Goal: Task Accomplishment & Management: Use online tool/utility

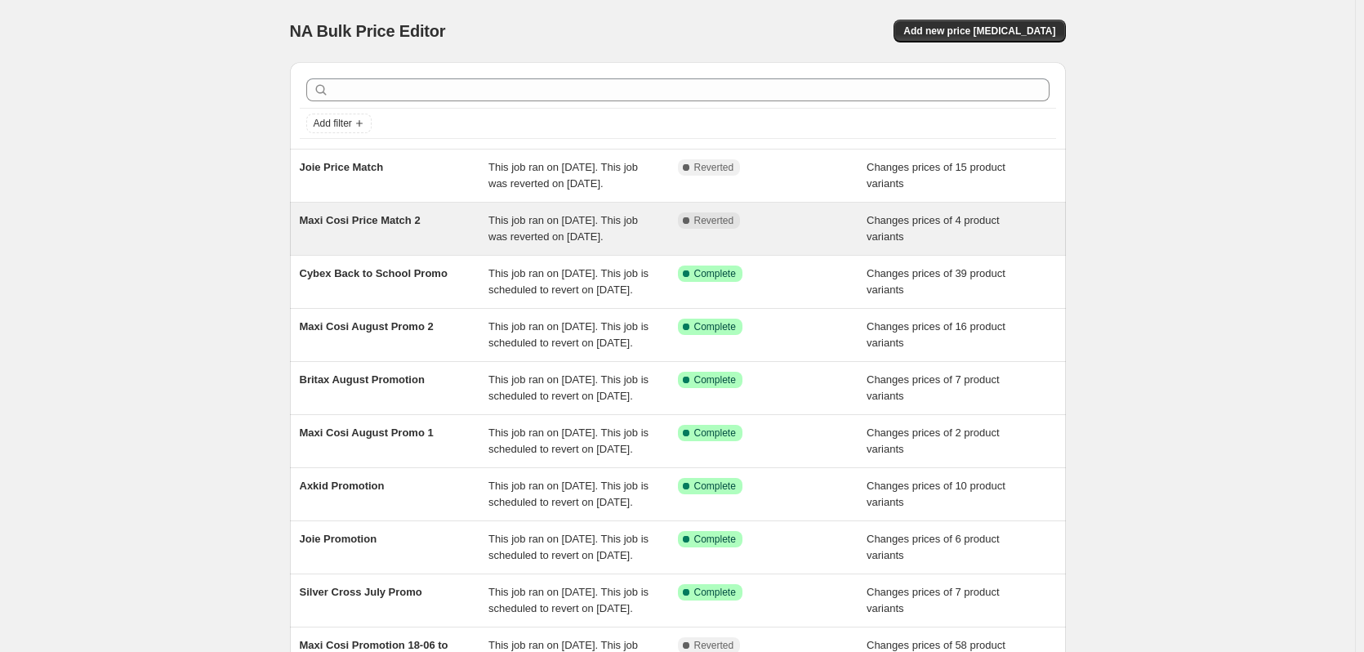
click at [672, 226] on div "Maxi Cosi Price Match 2 This job ran on [DATE]. This job was reverted on [DATE]…" at bounding box center [678, 229] width 776 height 52
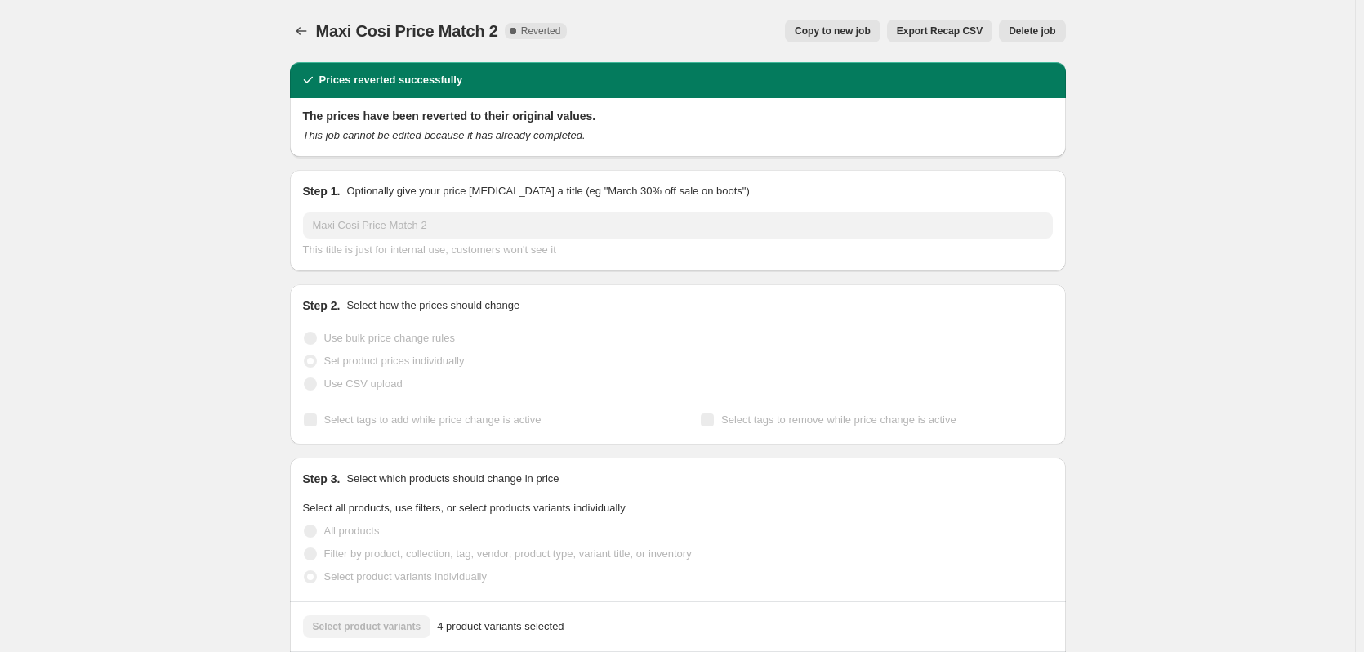
click at [836, 30] on span "Copy to new job" at bounding box center [833, 31] width 76 height 13
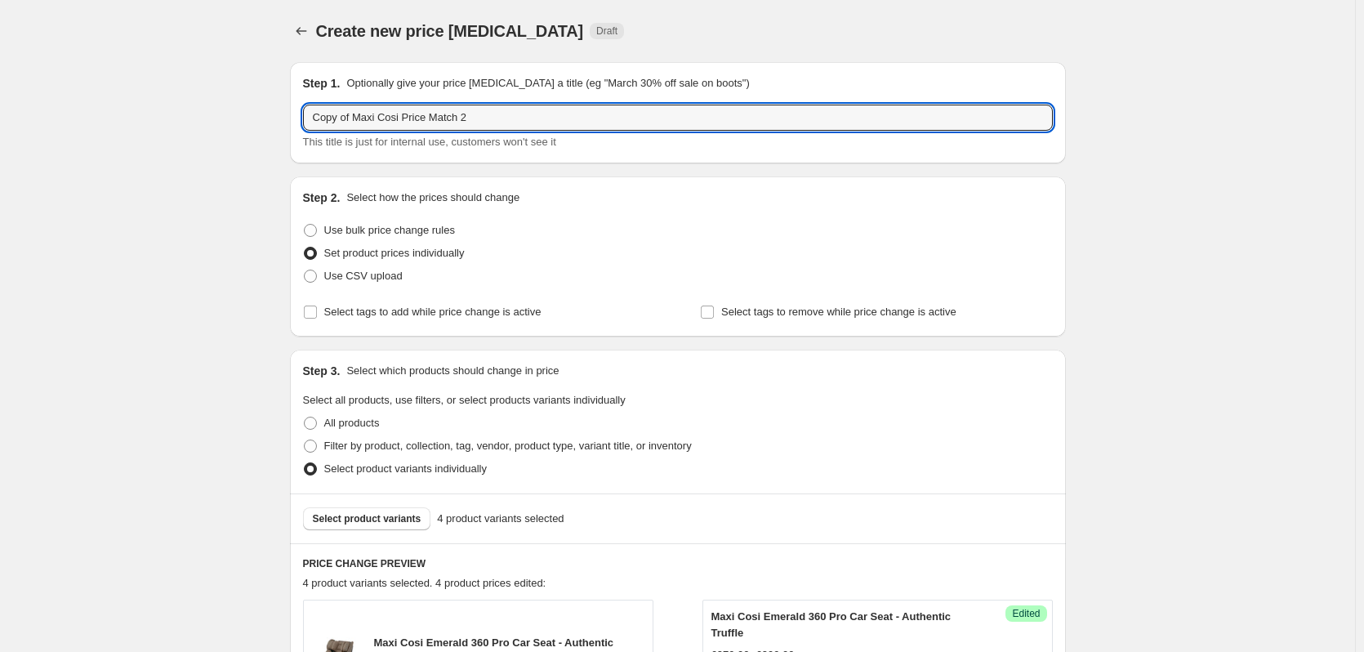
drag, startPoint x: 359, startPoint y: 117, endPoint x: 288, endPoint y: 112, distance: 71.2
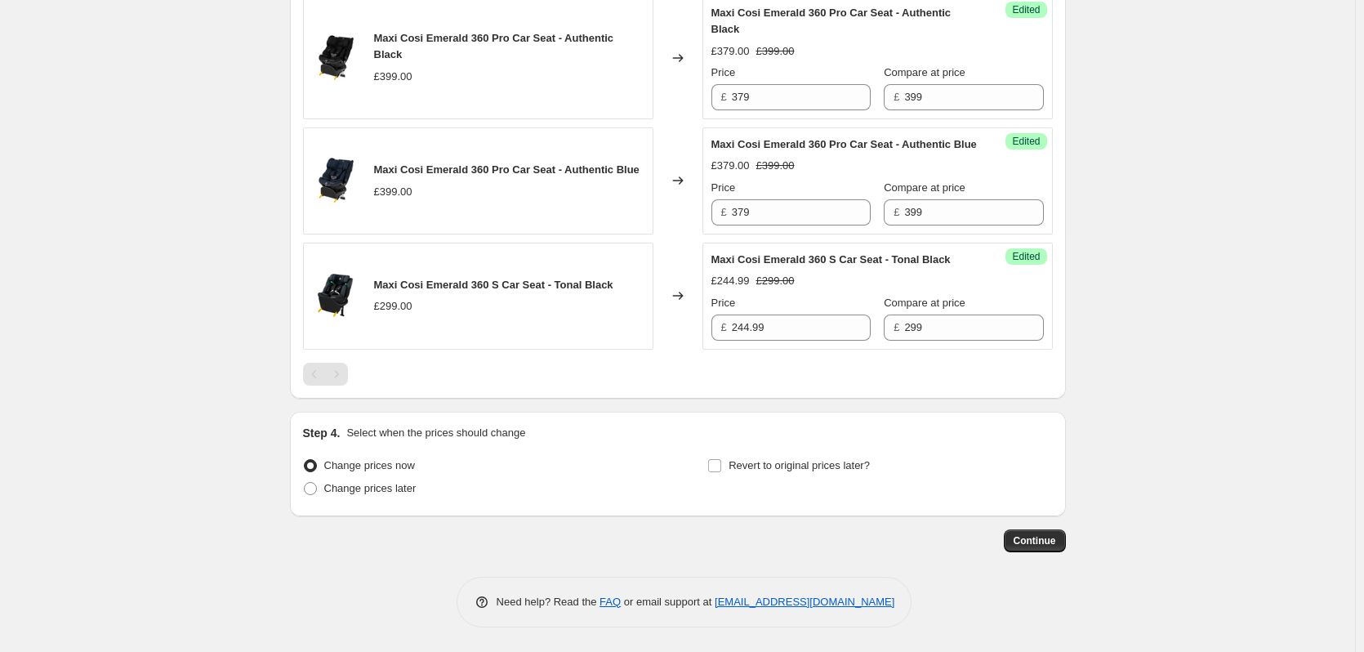
scroll to position [751, 0]
type input "Maxi Cosi Price Match 2"
click at [397, 497] on label "Change prices later" at bounding box center [360, 488] width 114 height 23
click at [305, 483] on input "Change prices later" at bounding box center [304, 482] width 1 height 1
radio input "true"
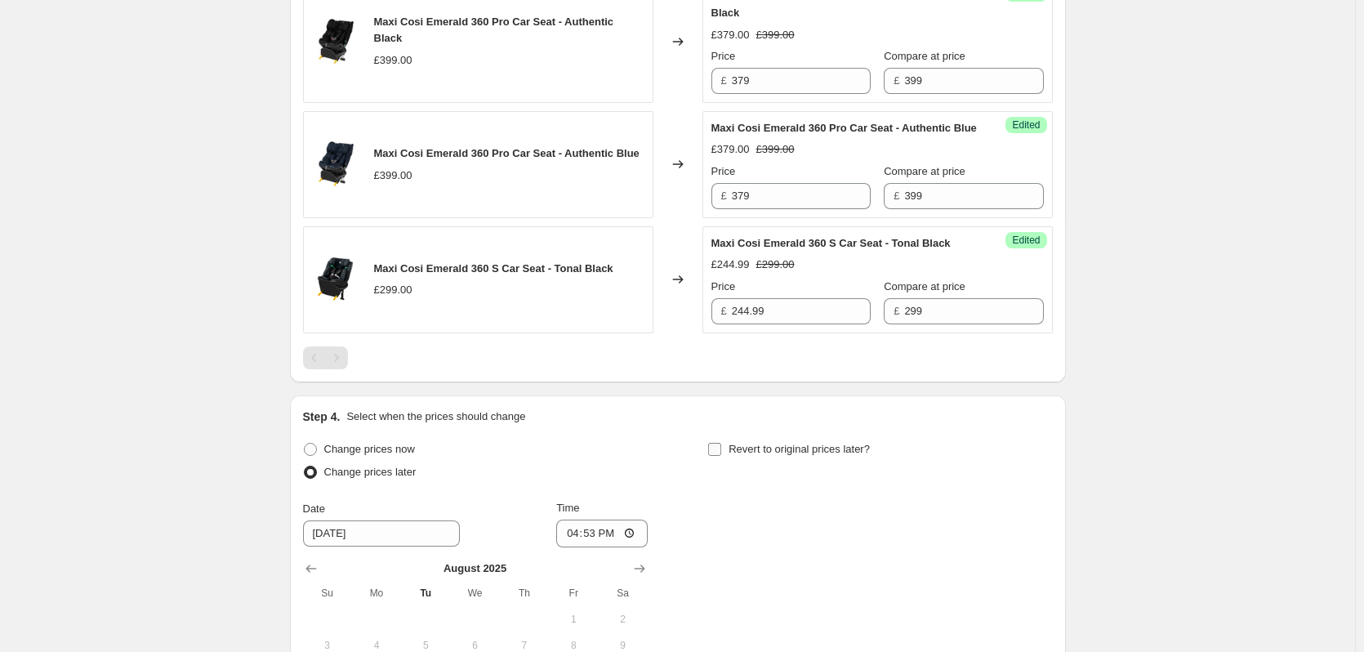
click at [733, 457] on span "Revert to original prices later?" at bounding box center [799, 449] width 141 height 16
click at [721, 456] on input "Revert to original prices later?" at bounding box center [714, 449] width 13 height 13
checkbox input "true"
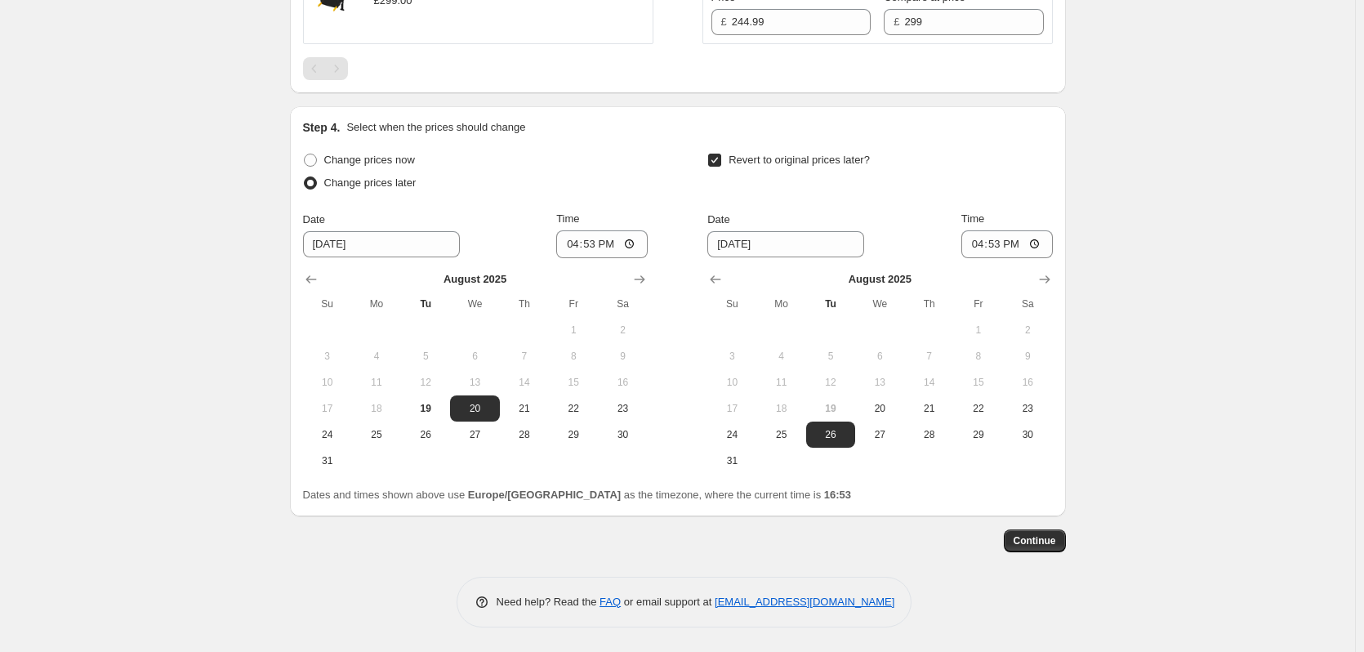
scroll to position [1057, 0]
click at [432, 400] on button "19" at bounding box center [425, 408] width 49 height 26
type input "[DATE]"
click at [872, 402] on span "20" at bounding box center [880, 408] width 36 height 13
type input "[DATE]"
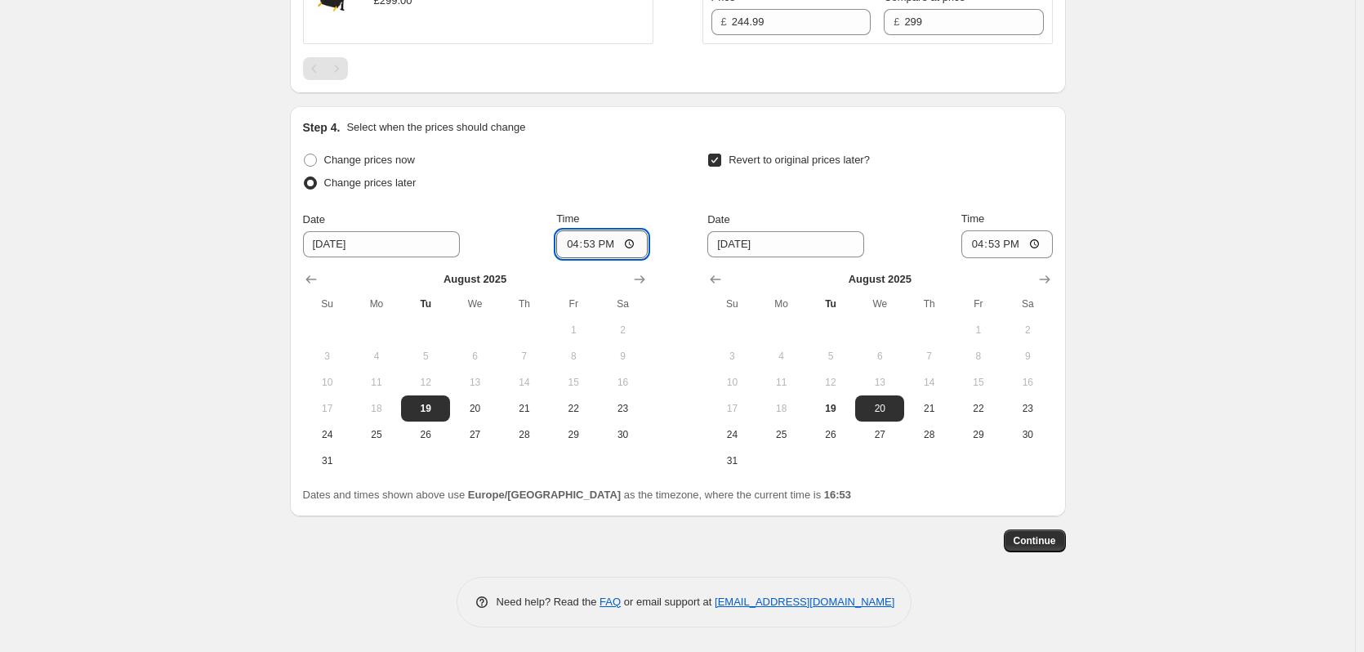
click at [599, 242] on input "16:53" at bounding box center [601, 244] width 91 height 28
type input "18:00"
click at [999, 249] on input "16:53" at bounding box center [1006, 244] width 91 height 28
type input "06:00"
click at [1055, 533] on button "Continue" at bounding box center [1035, 540] width 62 height 23
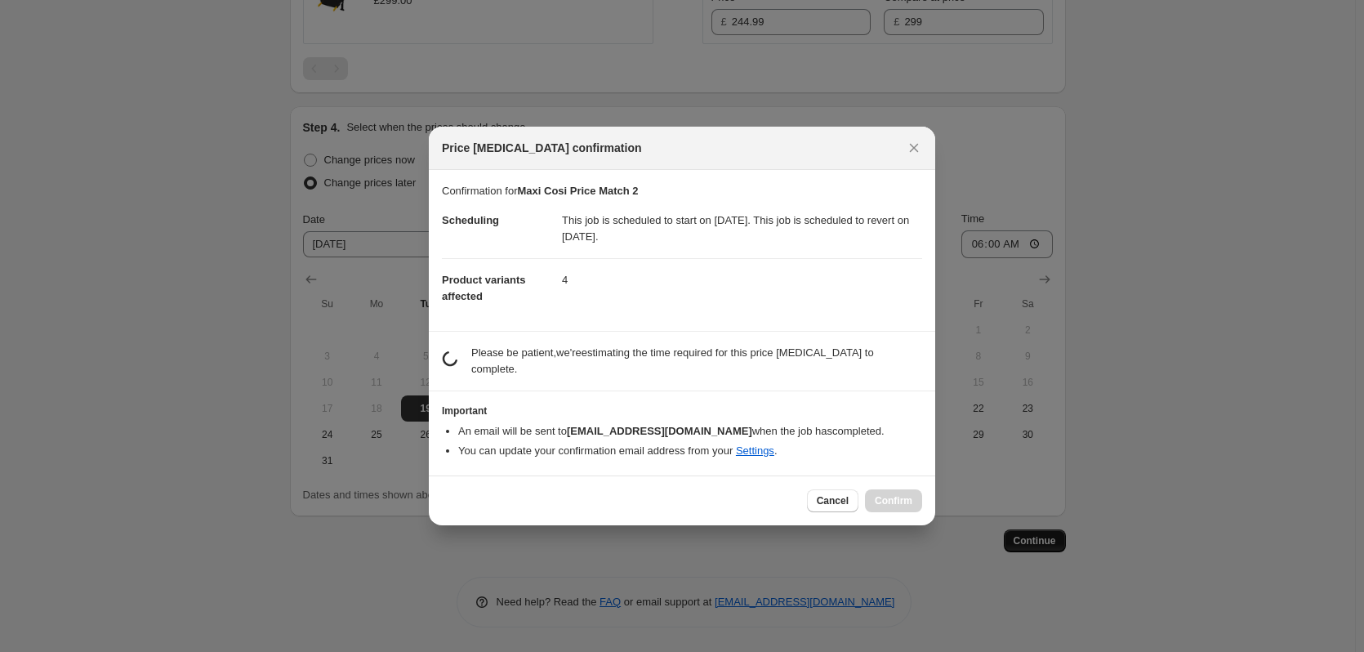
scroll to position [0, 0]
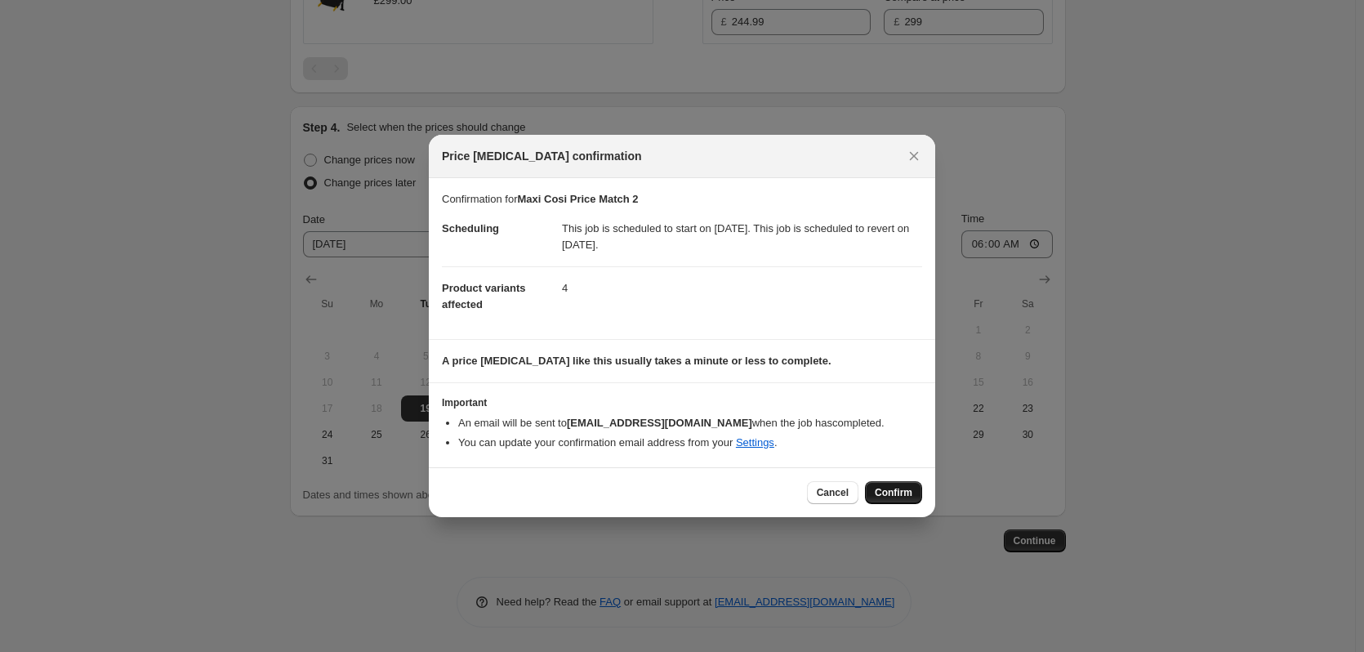
click at [889, 488] on span "Confirm" at bounding box center [894, 492] width 38 height 13
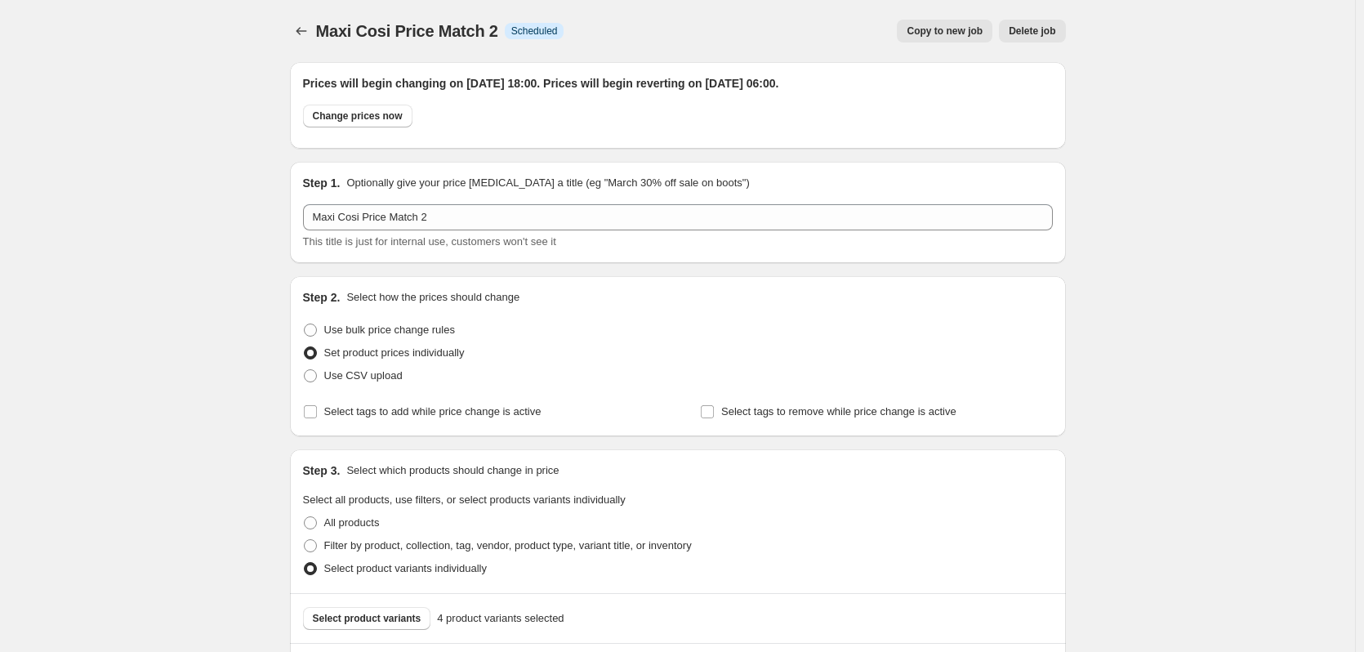
click at [295, 20] on div at bounding box center [303, 31] width 26 height 23
click at [297, 25] on icon "Price change jobs" at bounding box center [301, 31] width 16 height 16
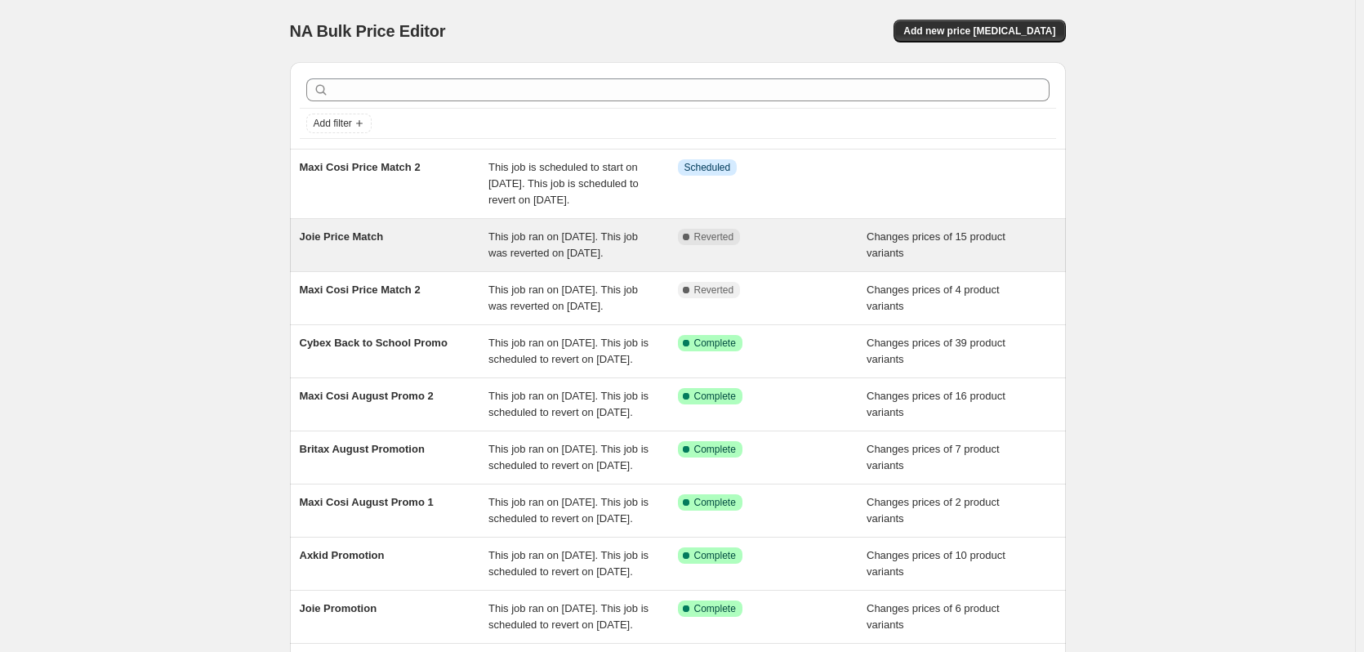
click at [530, 239] on span "This job ran on [DATE]. This job was reverted on [DATE]." at bounding box center [562, 244] width 149 height 29
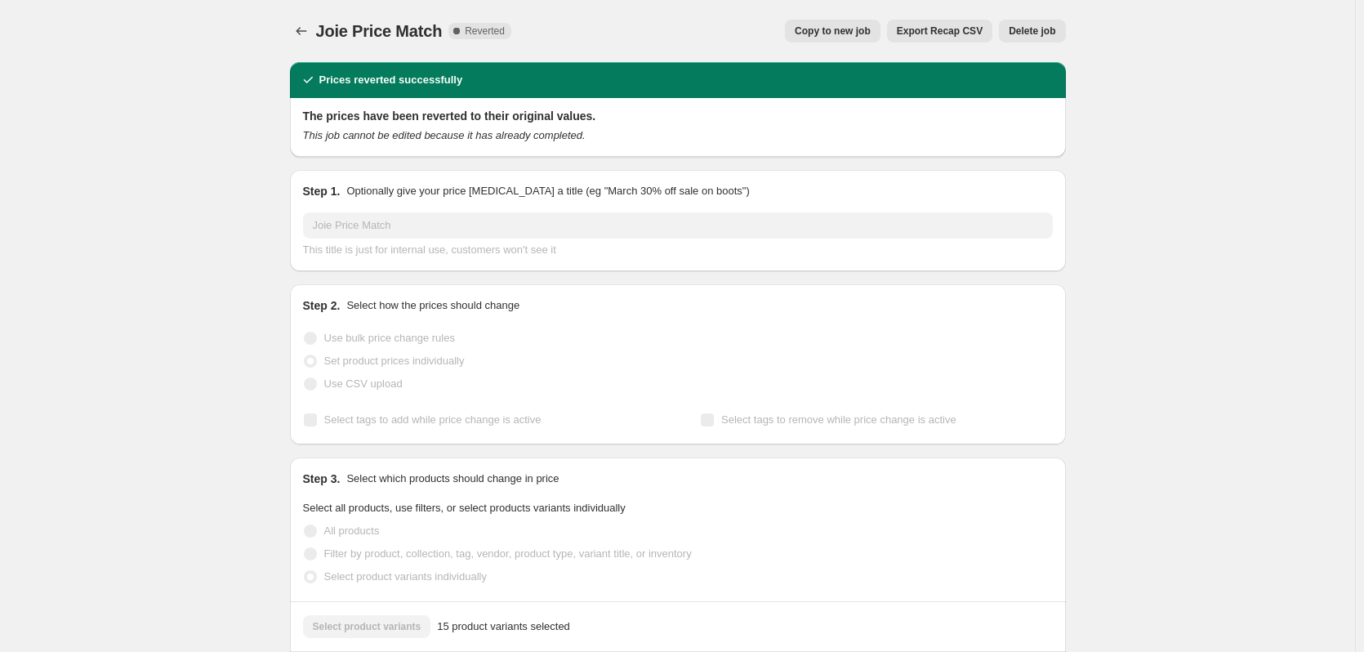
click at [855, 29] on span "Copy to new job" at bounding box center [833, 31] width 76 height 13
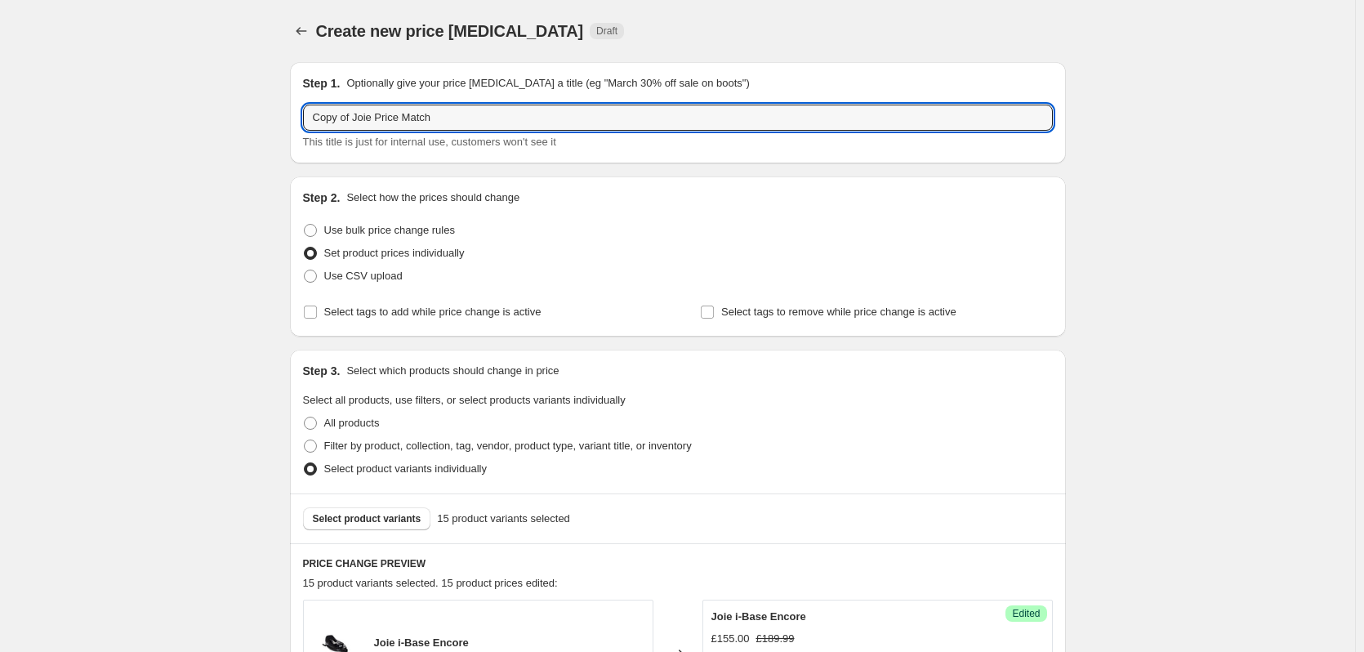
drag, startPoint x: 359, startPoint y: 118, endPoint x: 298, endPoint y: 122, distance: 60.6
click at [298, 122] on div "Step 1. Optionally give your price [MEDICAL_DATA] a title (eg "March 30% off sa…" at bounding box center [678, 112] width 776 height 101
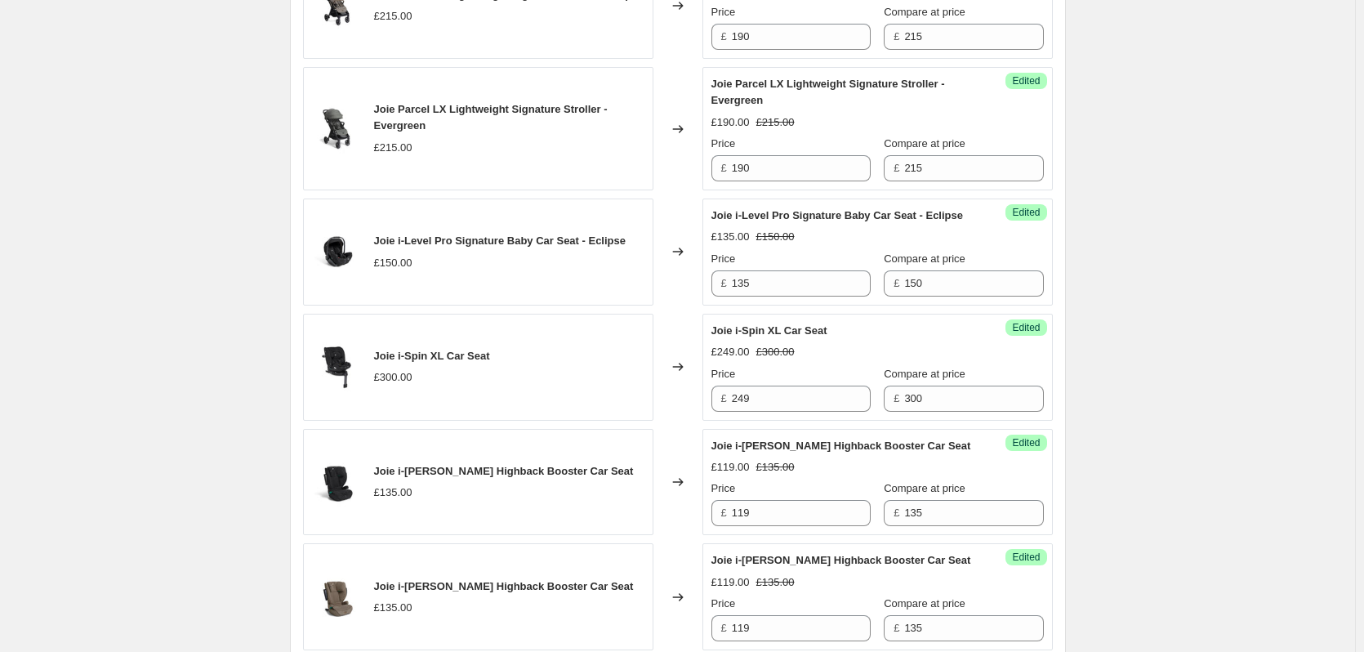
scroll to position [2048, 0]
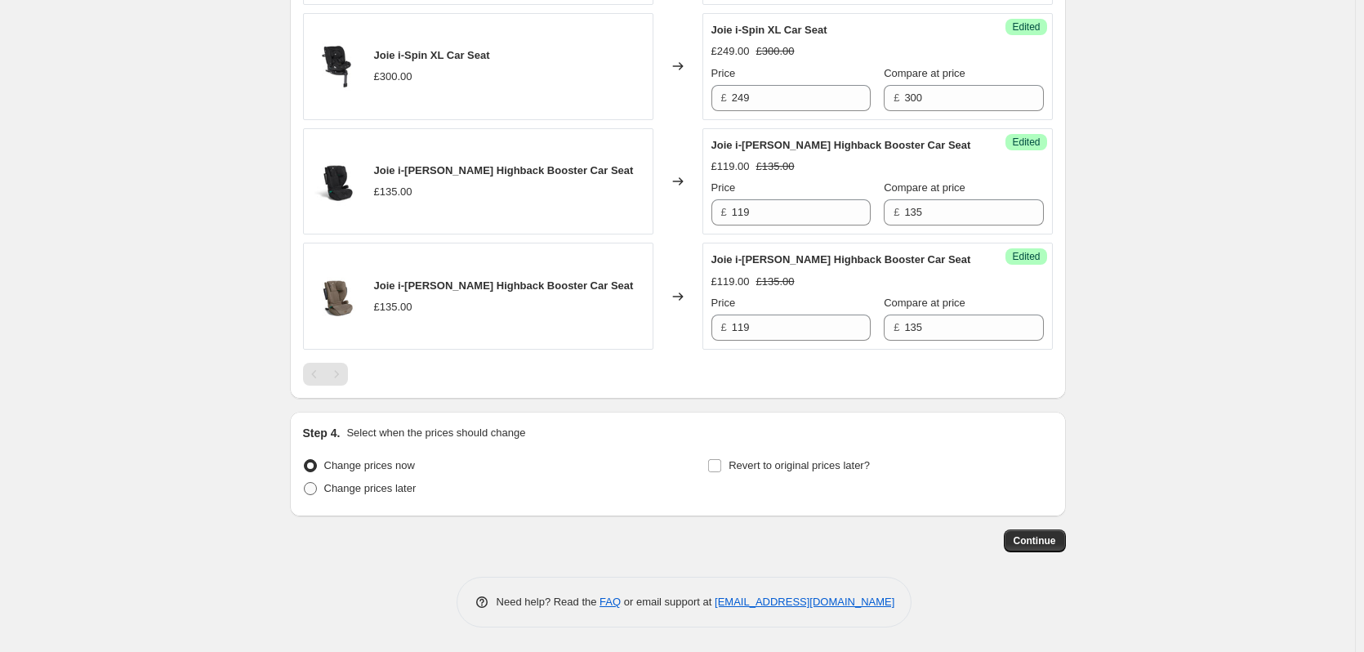
type input "Joie Price Match"
click at [345, 484] on span "Change prices later" at bounding box center [370, 488] width 92 height 12
click at [305, 483] on input "Change prices later" at bounding box center [304, 482] width 1 height 1
radio input "true"
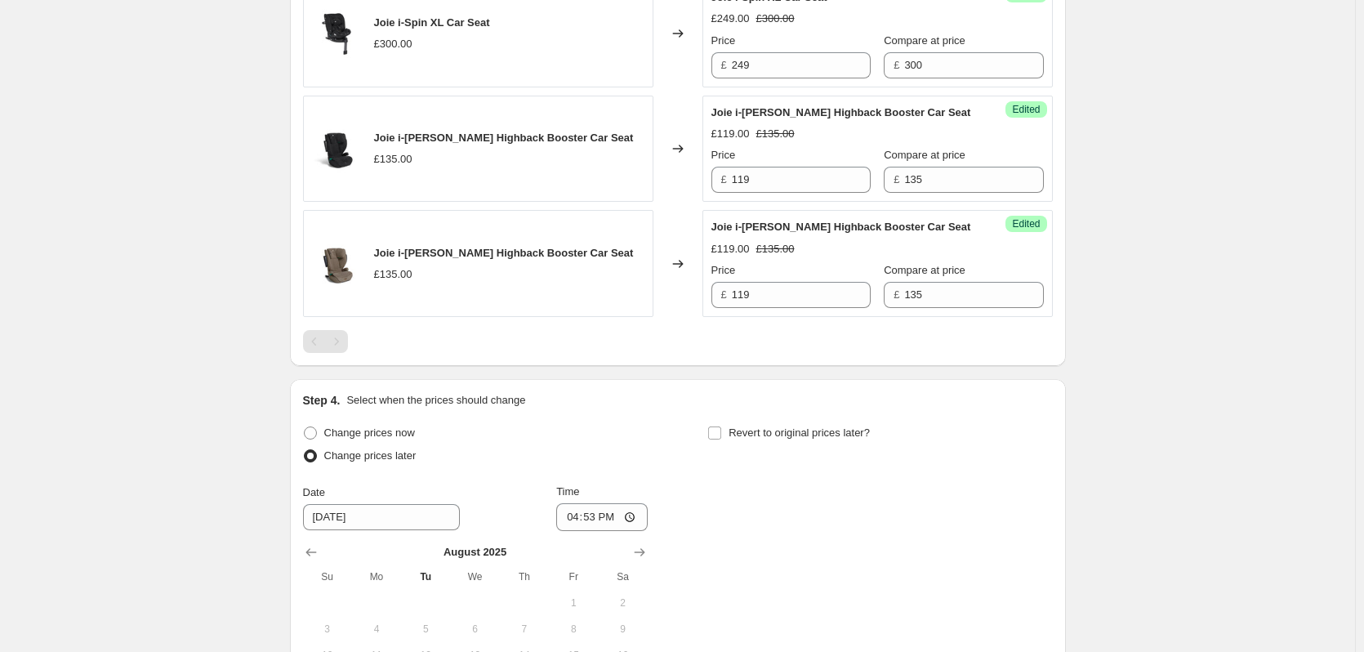
click at [740, 448] on div "Step 4. Select when the prices should change Change prices now Change prices la…" at bounding box center [678, 584] width 750 height 384
click at [740, 453] on div "Step 4. Select when the prices should change Change prices now Change prices la…" at bounding box center [678, 584] width 750 height 384
click at [736, 439] on span "Revert to original prices later?" at bounding box center [799, 432] width 141 height 12
click at [721, 439] on input "Revert to original prices later?" at bounding box center [714, 432] width 13 height 13
checkbox input "true"
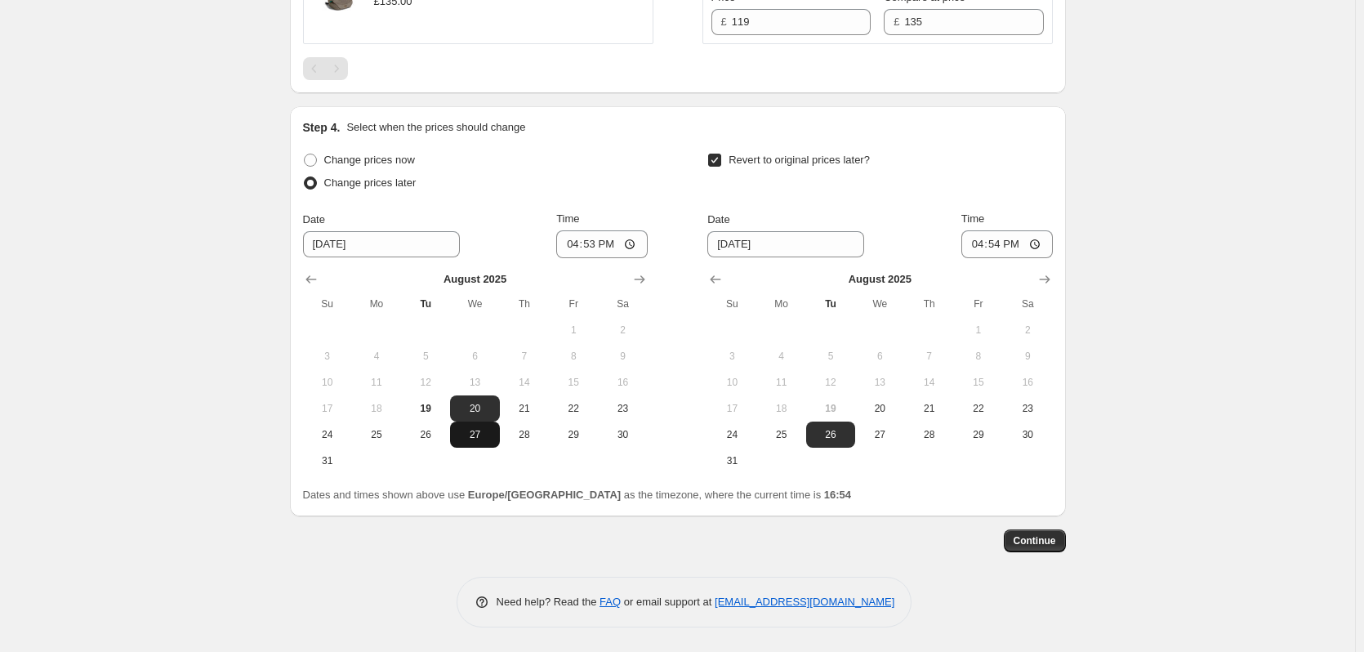
scroll to position [2354, 0]
click at [429, 410] on span "19" at bounding box center [426, 408] width 36 height 13
type input "[DATE]"
click at [886, 409] on span "20" at bounding box center [880, 408] width 36 height 13
type input "[DATE]"
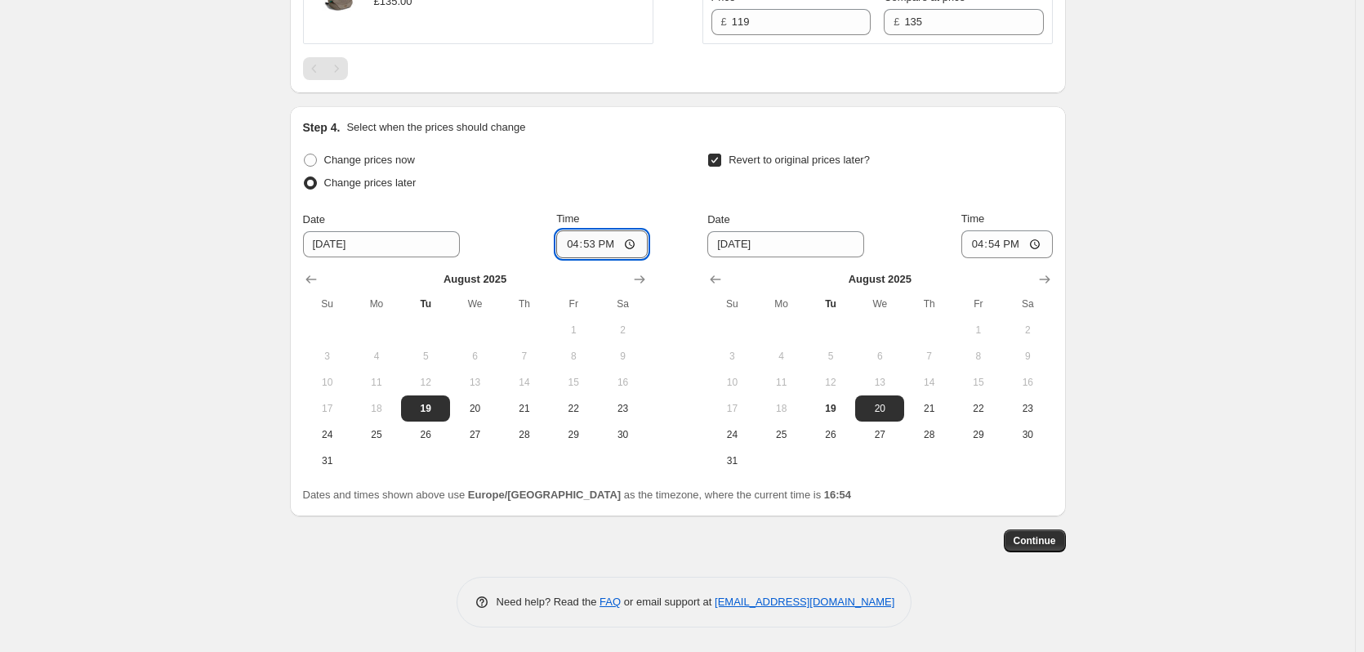
click at [604, 247] on input "16:53" at bounding box center [601, 244] width 91 height 28
type input "18:00"
click at [1005, 244] on input "16:54" at bounding box center [1006, 244] width 91 height 28
type input "06:00"
click at [1041, 540] on span "Continue" at bounding box center [1035, 540] width 42 height 13
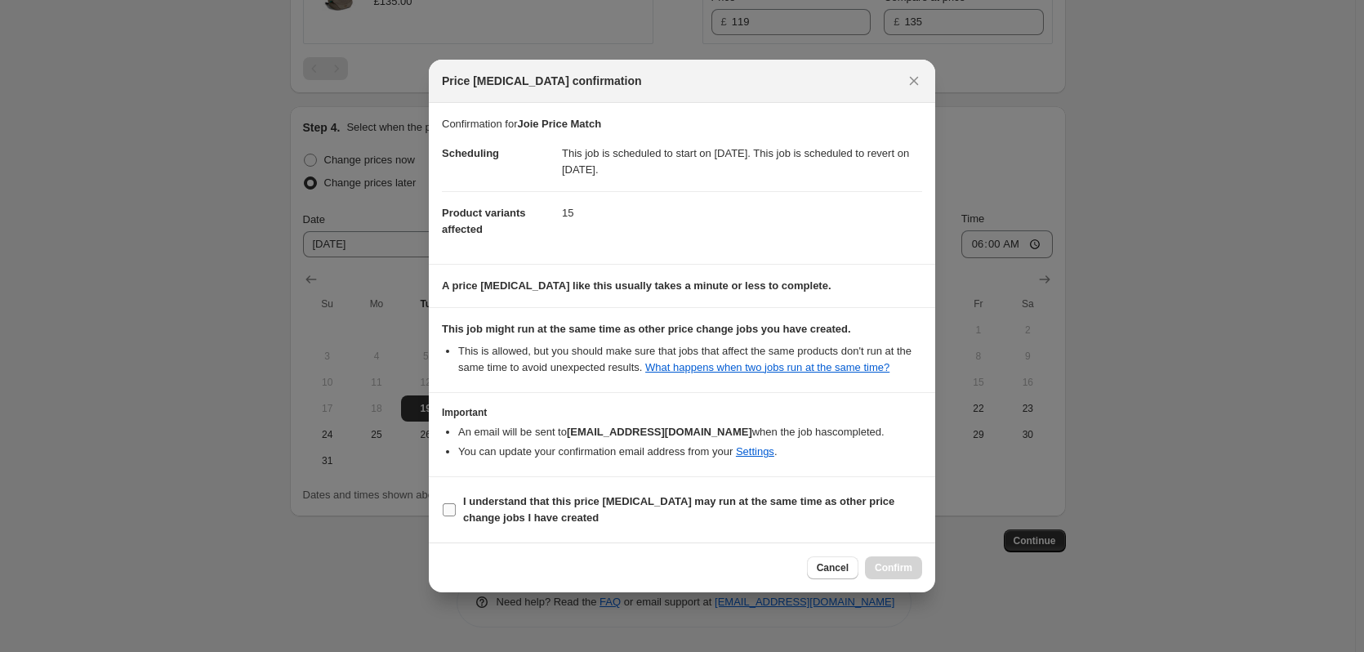
click at [515, 505] on b "I understand that this price [MEDICAL_DATA] may run at the same time as other p…" at bounding box center [678, 509] width 431 height 29
click at [456, 505] on input "I understand that this price [MEDICAL_DATA] may run at the same time as other p…" at bounding box center [449, 509] width 13 height 13
checkbox input "true"
click at [916, 567] on button "Confirm" at bounding box center [893, 567] width 57 height 23
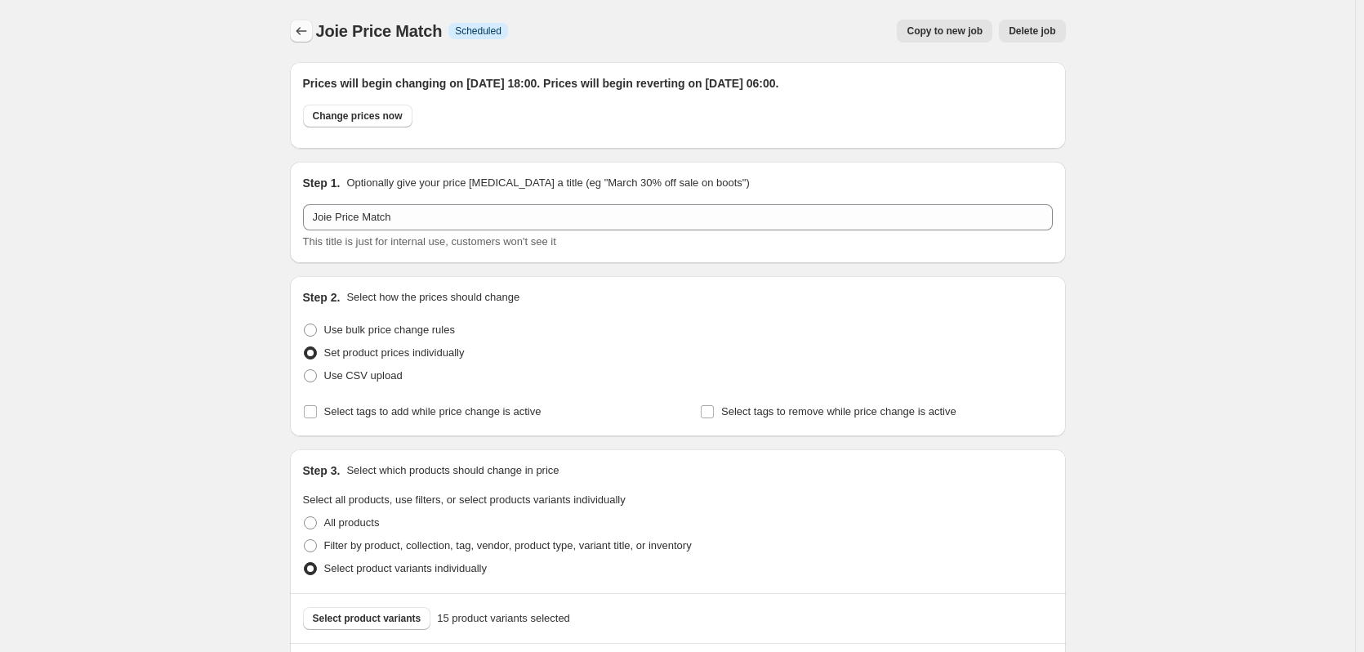
click at [294, 38] on button "Price change jobs" at bounding box center [301, 31] width 23 height 23
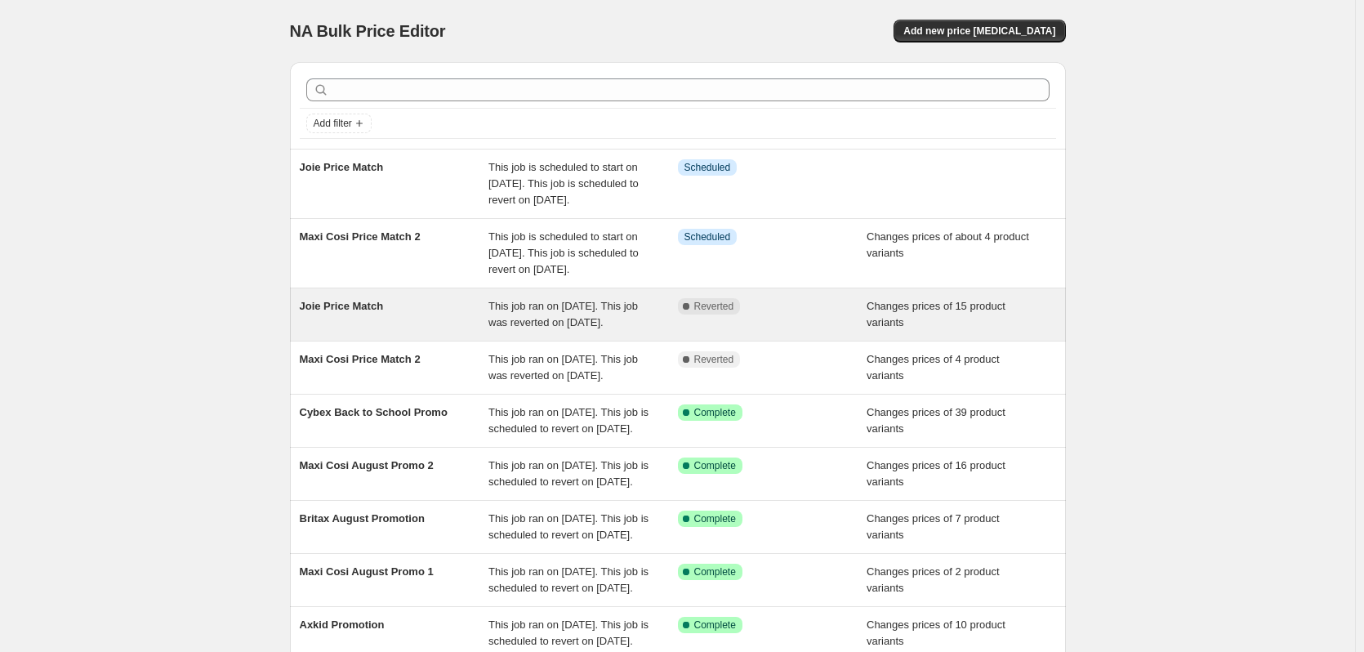
click at [723, 323] on div "Complete Reverted" at bounding box center [772, 314] width 189 height 33
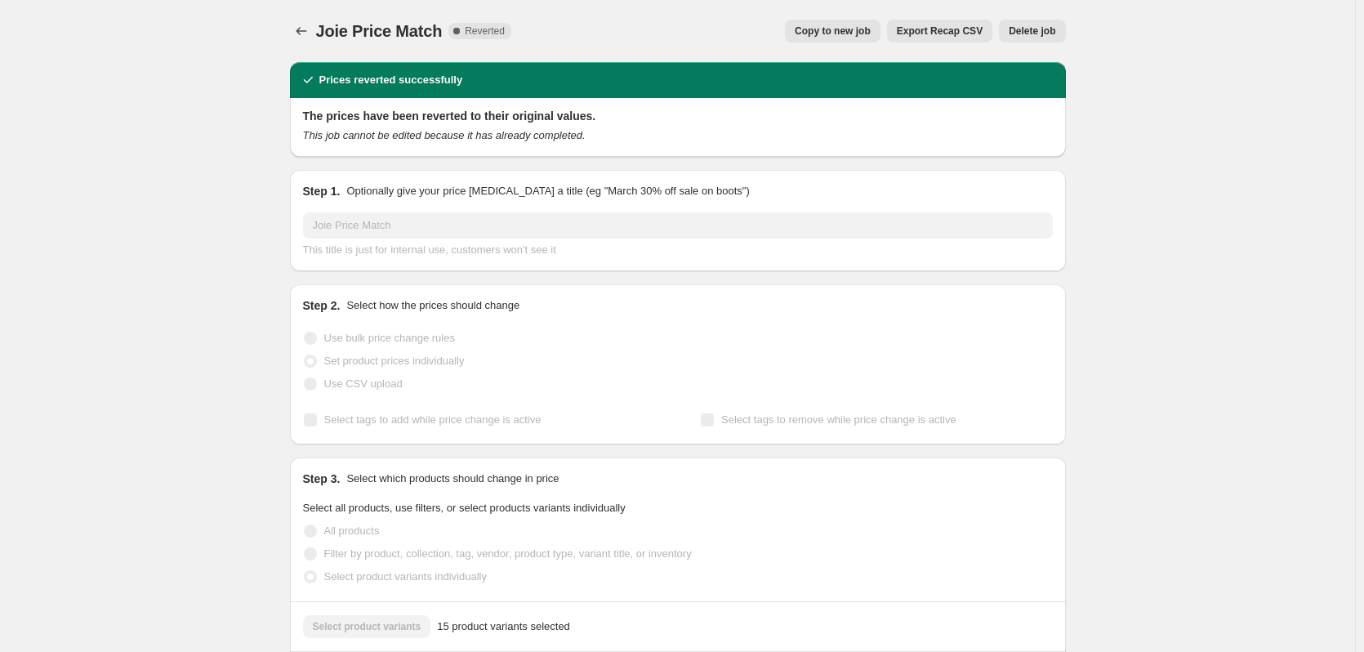
click at [1033, 34] on span "Delete job" at bounding box center [1032, 31] width 47 height 13
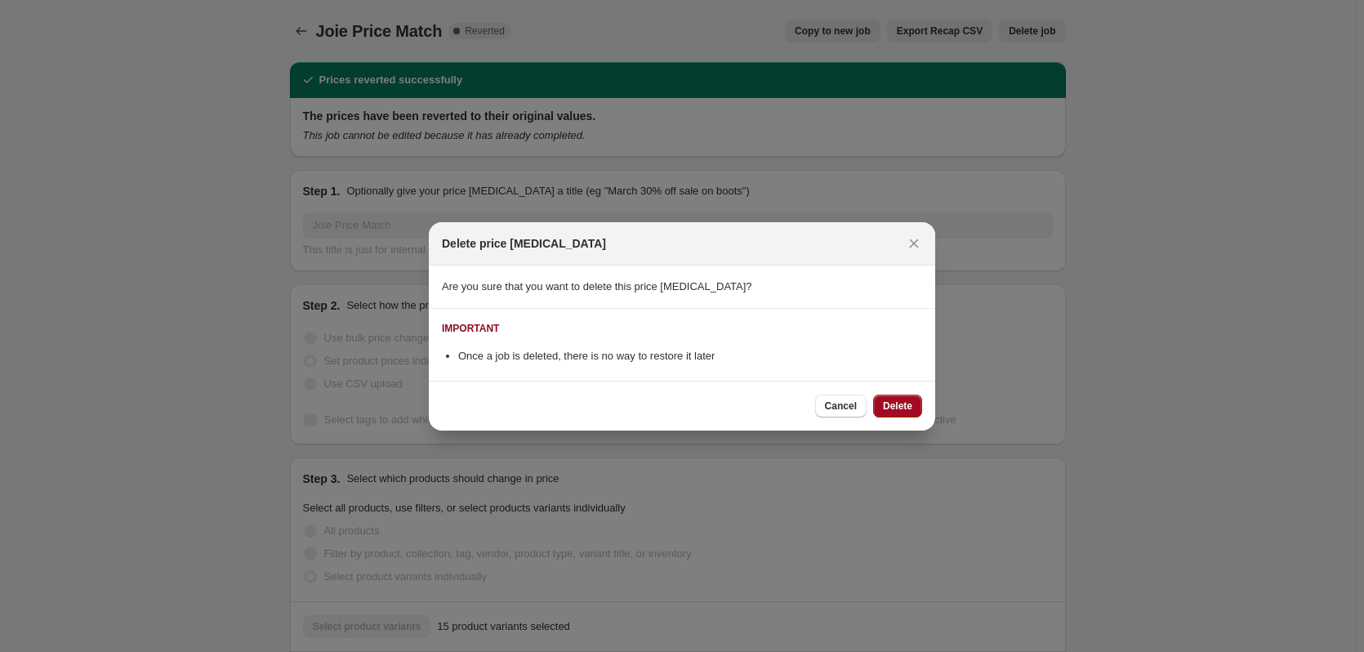
click at [899, 408] on span "Delete" at bounding box center [897, 405] width 29 height 13
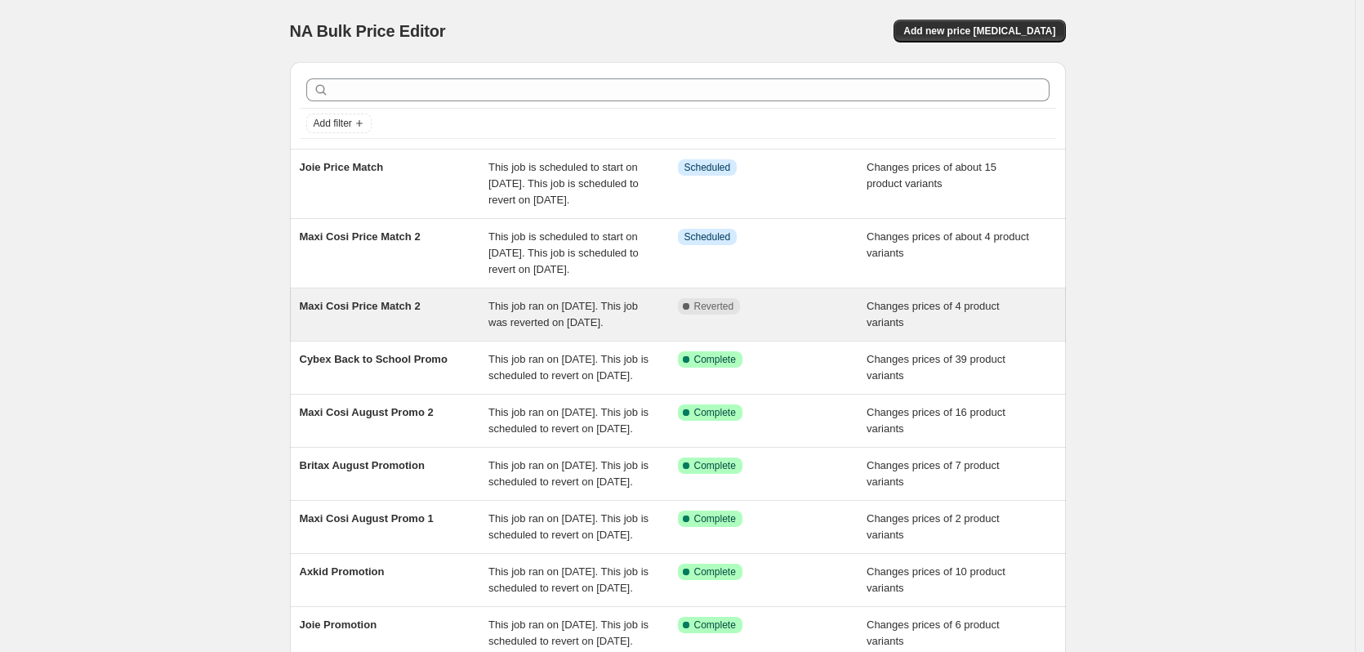
click at [626, 331] on div "This job ran on [DATE]. This job was reverted on [DATE]." at bounding box center [582, 314] width 189 height 33
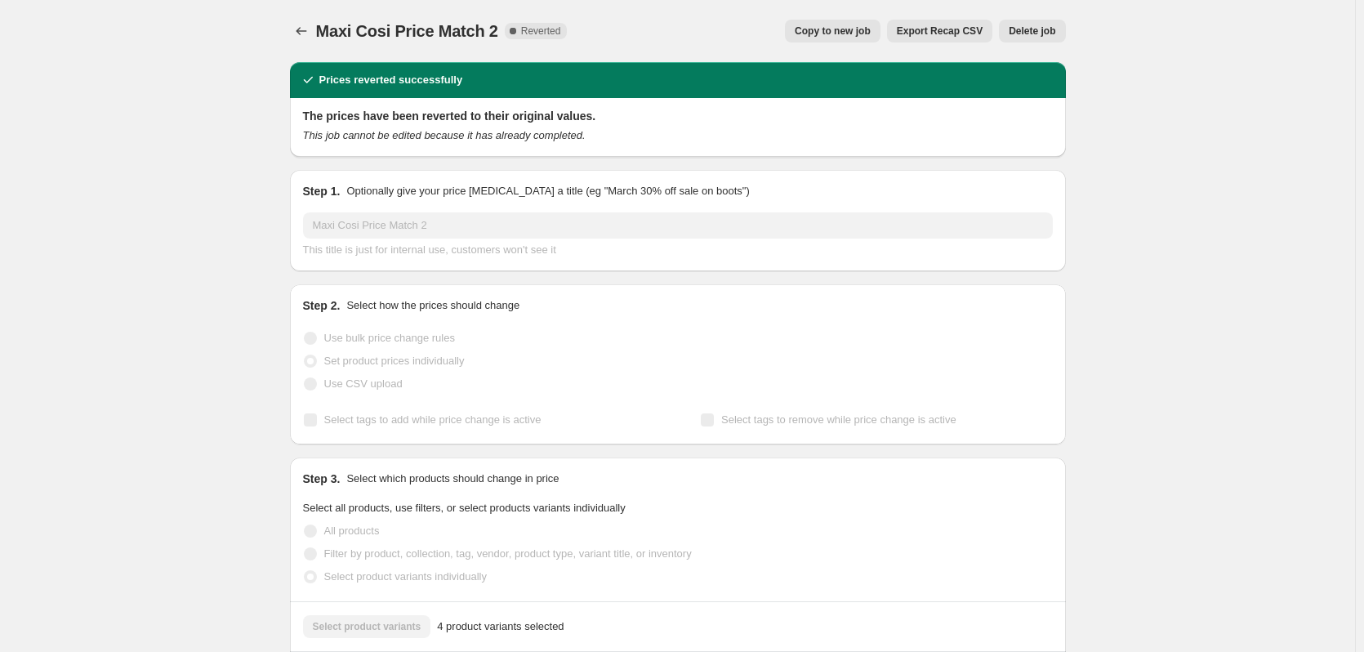
click at [1033, 45] on div "Maxi Cosi Price Match 2. This page is ready Maxi Cosi Price Match 2 Complete Re…" at bounding box center [678, 31] width 776 height 62
click at [1041, 27] on span "Delete job" at bounding box center [1032, 31] width 47 height 13
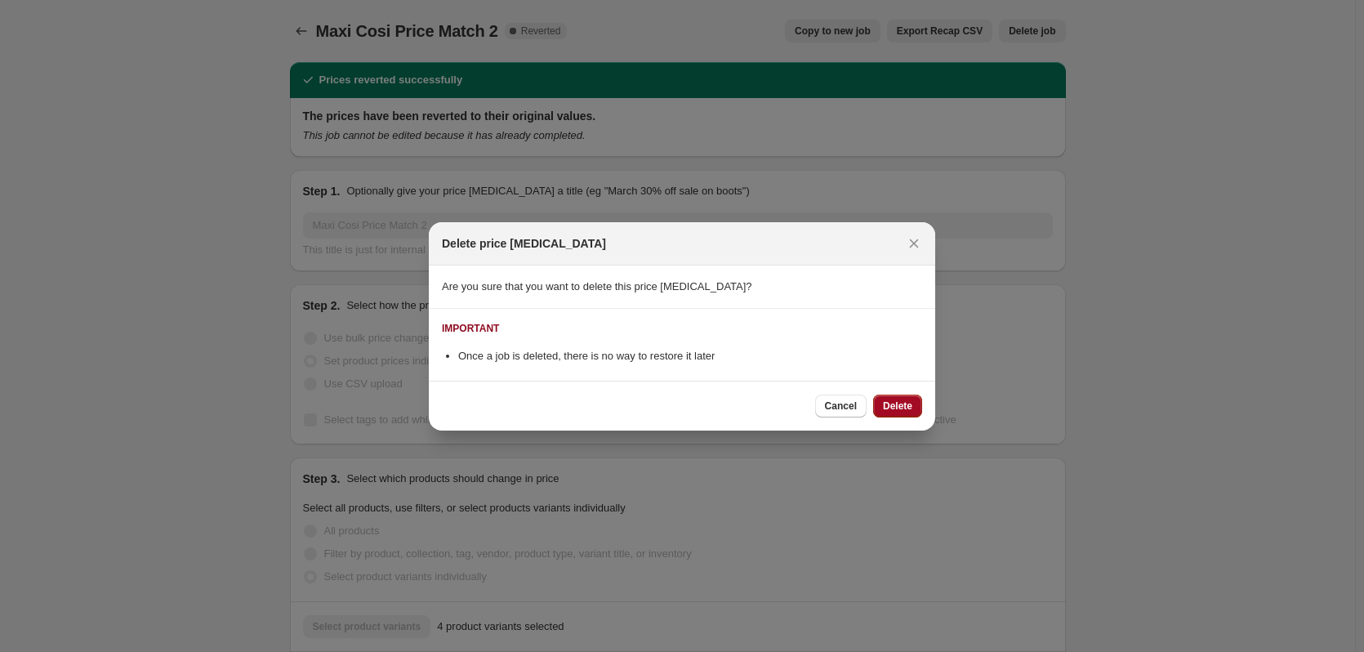
click at [896, 411] on span "Delete" at bounding box center [897, 405] width 29 height 13
